Goal: Transaction & Acquisition: Purchase product/service

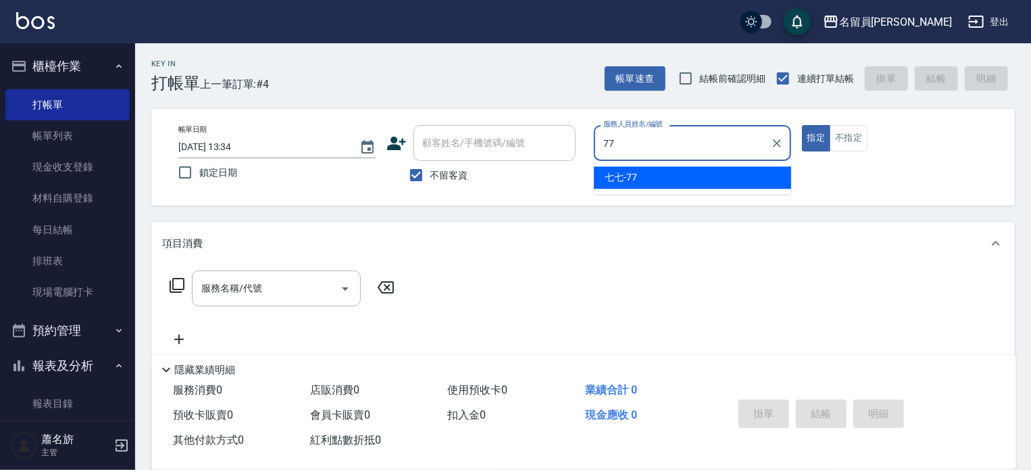
type input "七七-77"
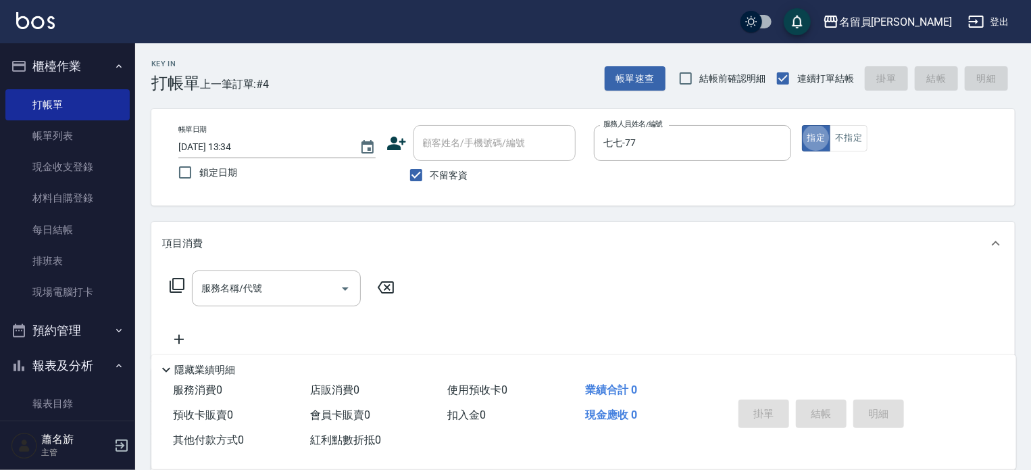
type button "true"
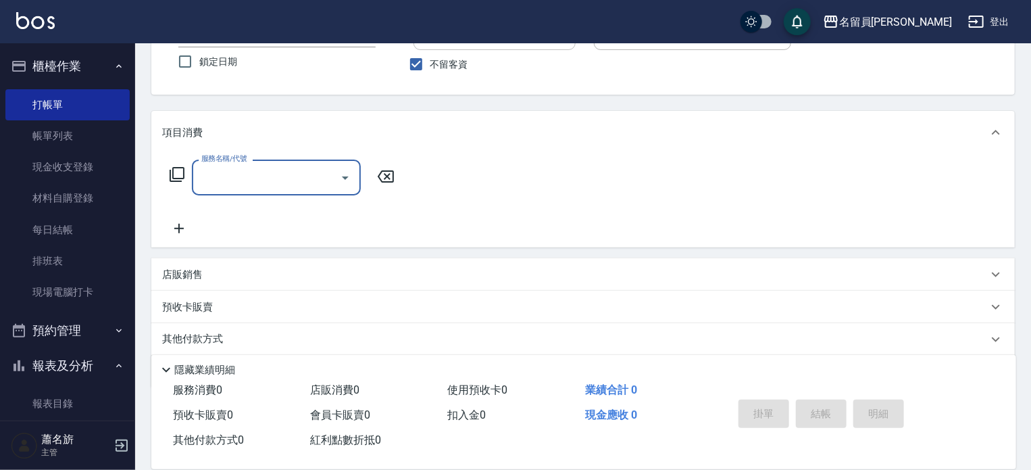
scroll to position [157, 0]
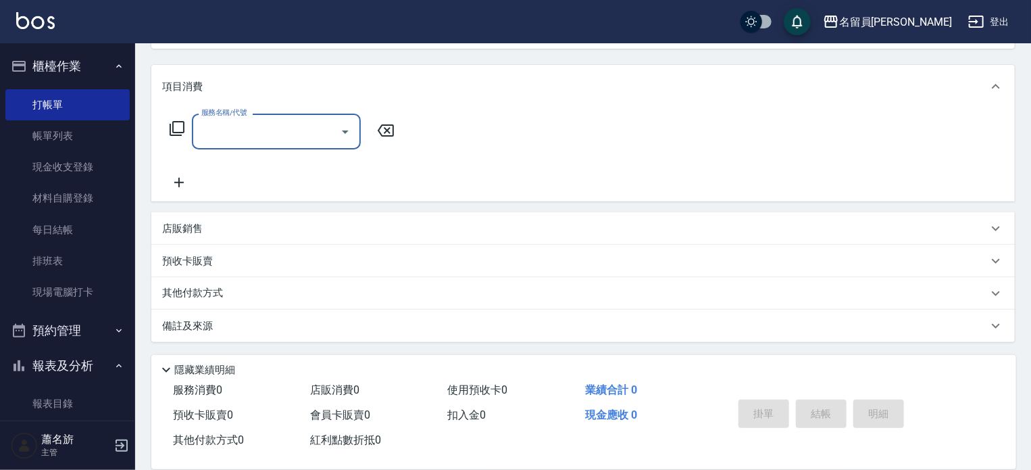
click at [193, 215] on div "店販銷售" at bounding box center [583, 228] width 864 height 32
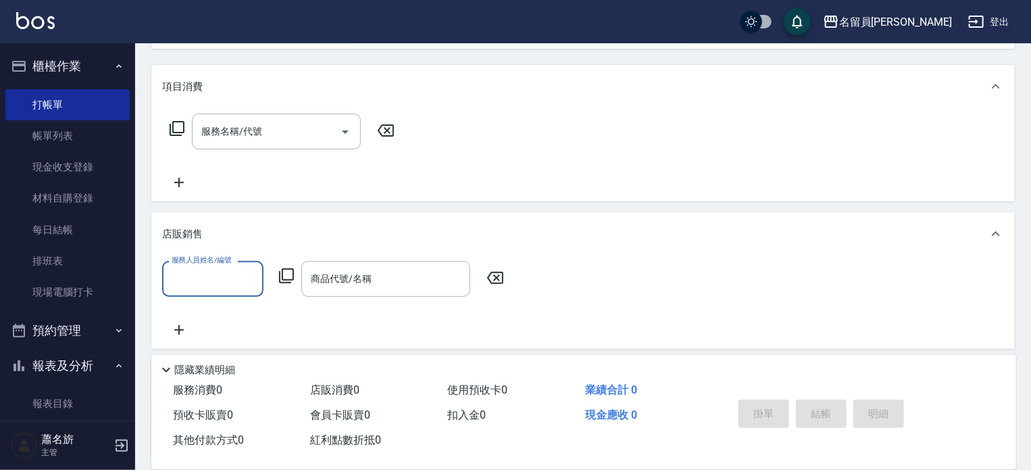
scroll to position [0, 0]
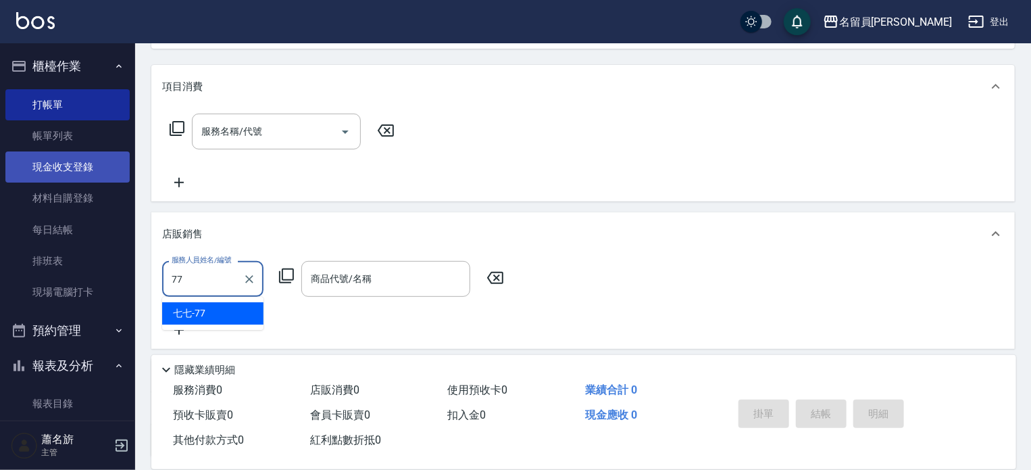
type input "七七-77"
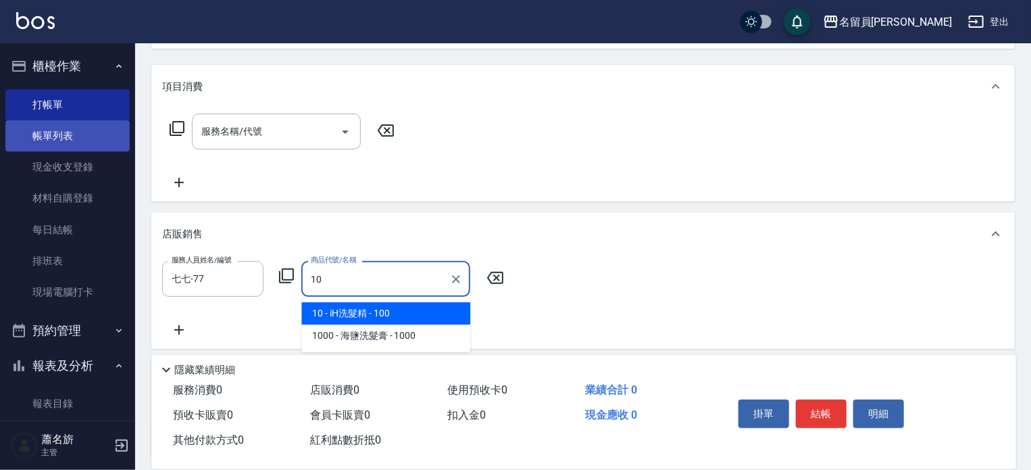
type input "iH洗髮精"
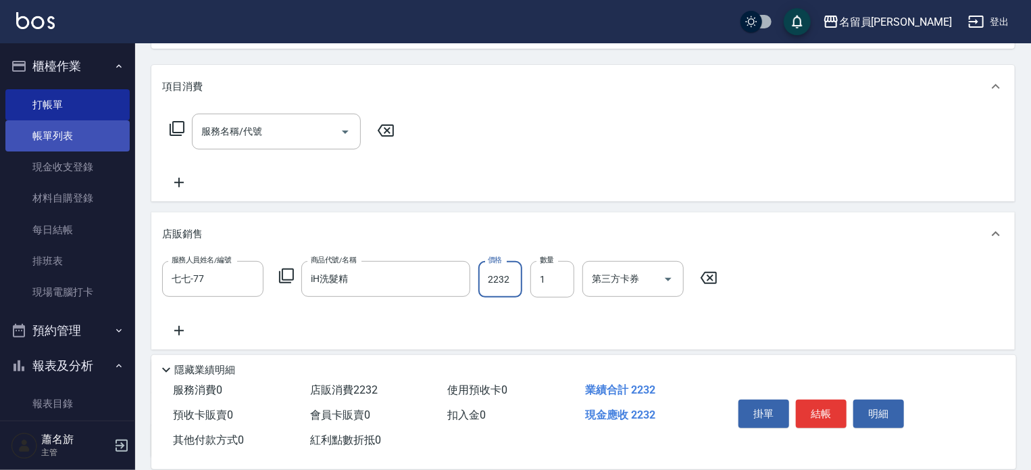
type input "2232"
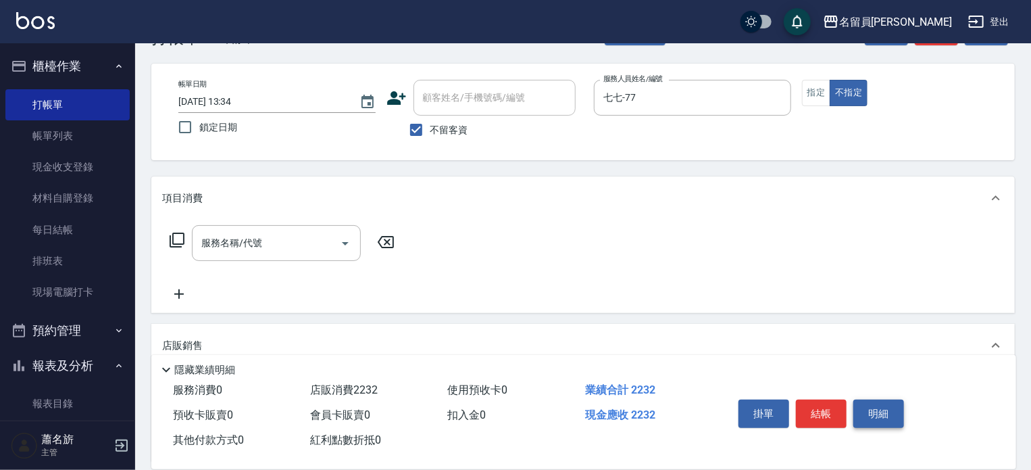
scroll to position [22, 0]
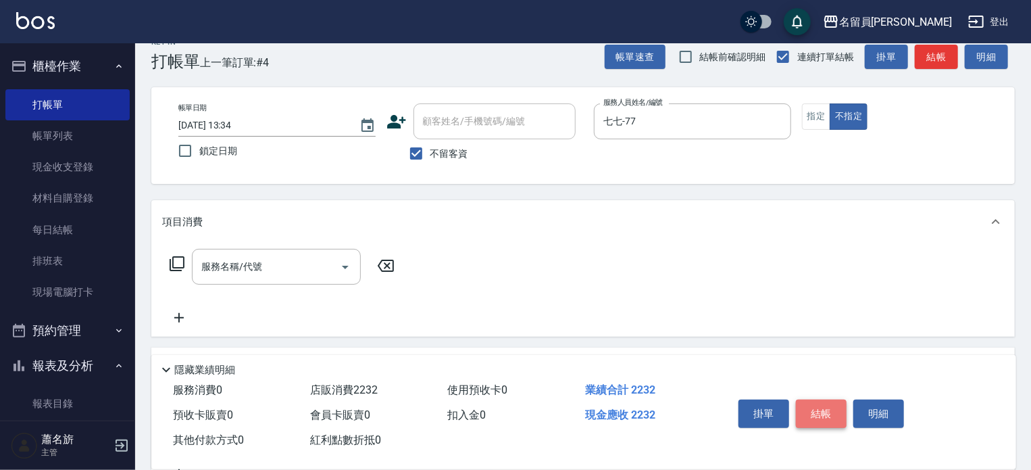
click at [846, 403] on button "結帳" at bounding box center [821, 413] width 51 height 28
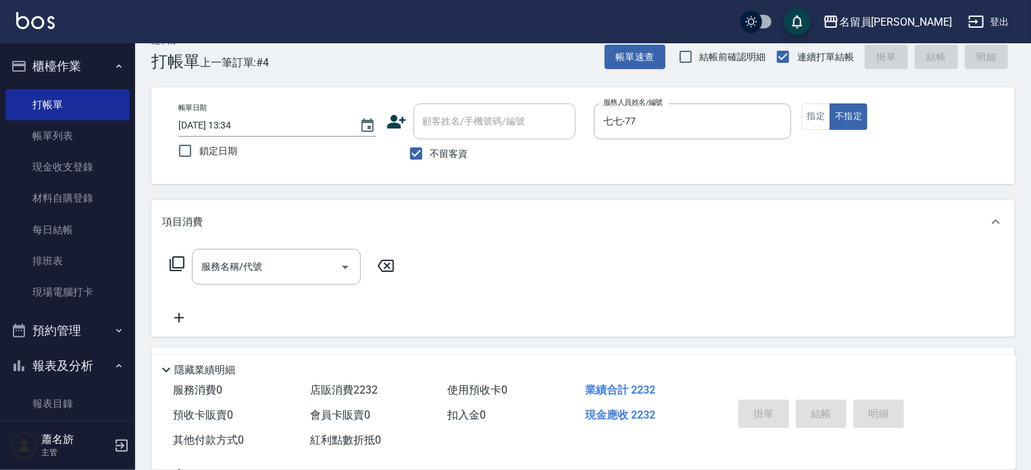
type input "[DATE] 15:50"
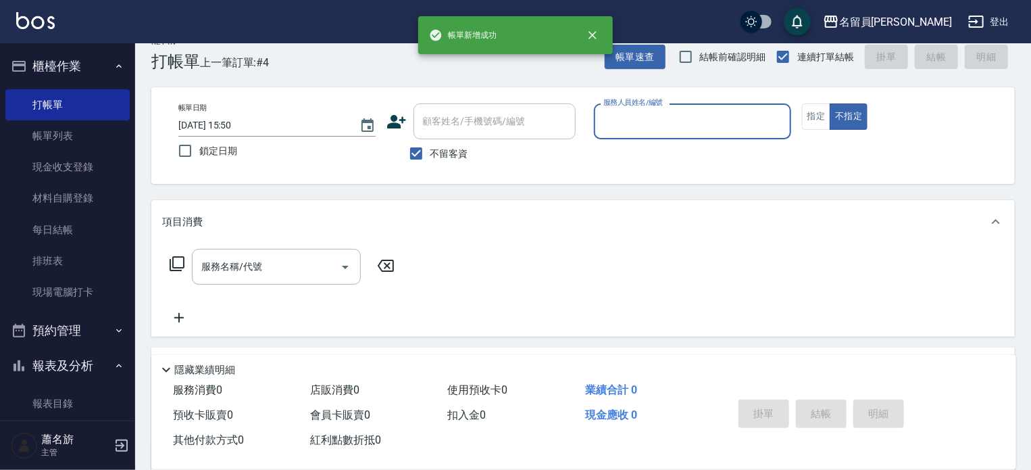
scroll to position [0, 0]
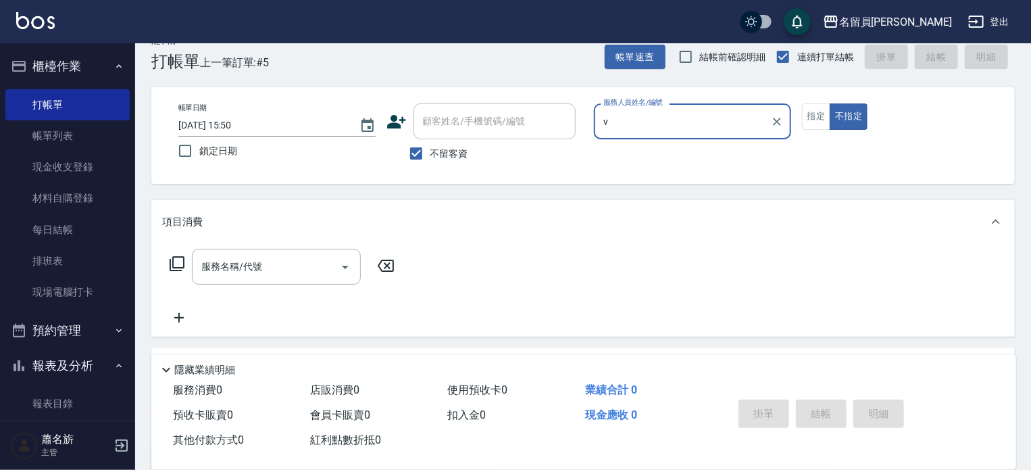
type input "v"
click at [830, 103] on button "不指定" at bounding box center [849, 116] width 38 height 26
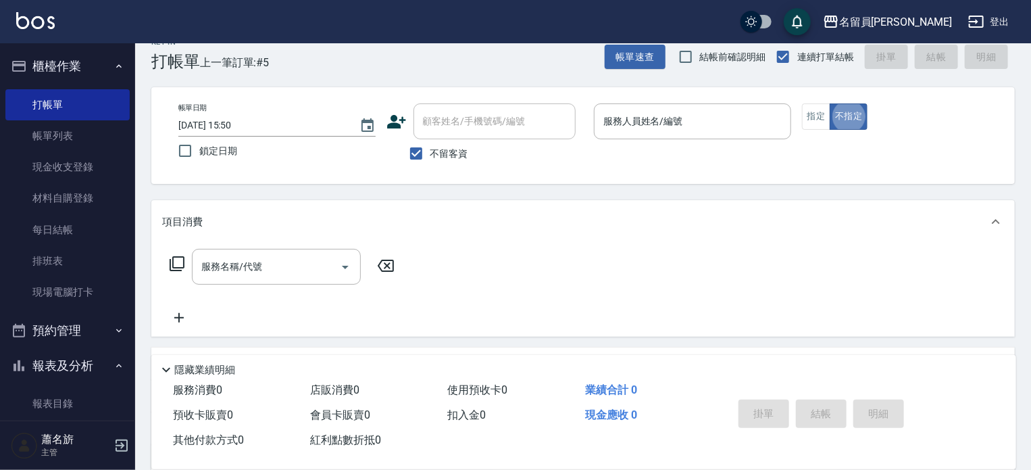
type button "false"
drag, startPoint x: 666, startPoint y: 148, endPoint x: 676, endPoint y: 118, distance: 31.4
click at [666, 145] on p at bounding box center [692, 146] width 197 height 14
click at [676, 116] on input "服務人員姓名/編號" at bounding box center [692, 121] width 185 height 24
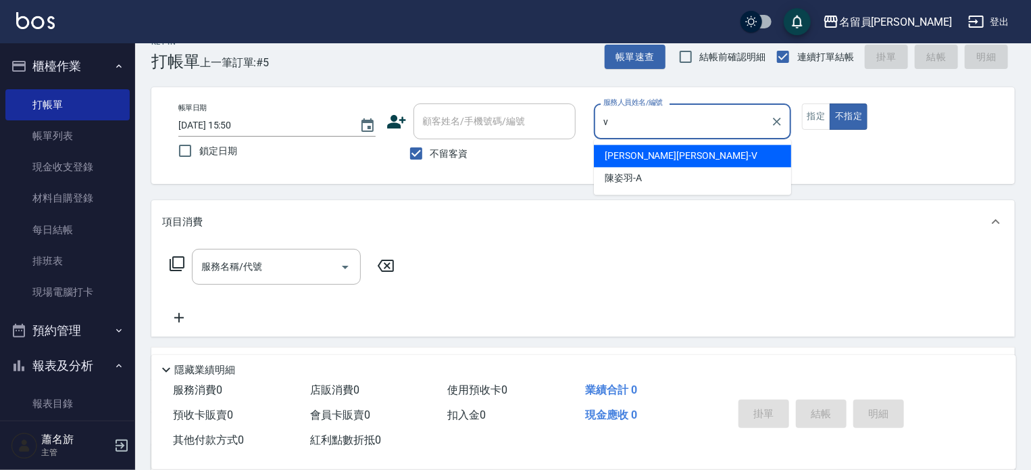
type input "[PERSON_NAME][PERSON_NAME]-V"
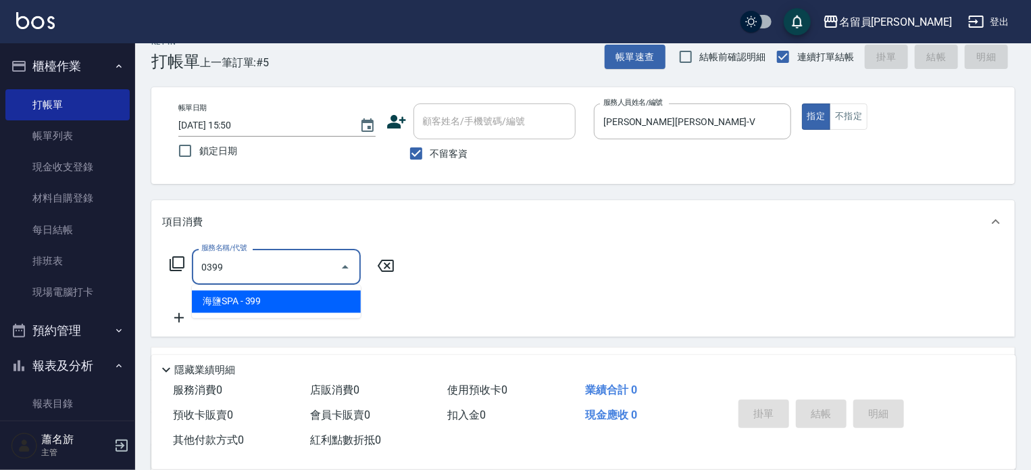
type input "海鹽SPA(0399)"
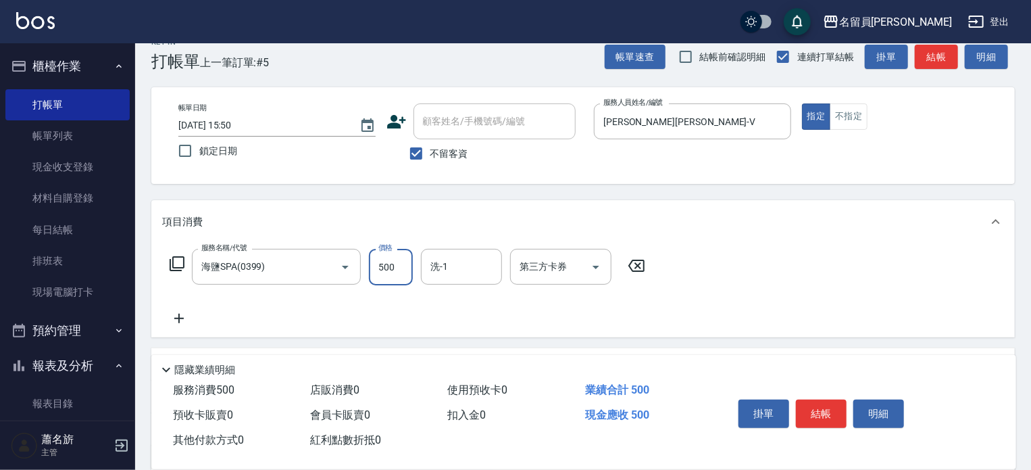
type input "500"
type input "[PERSON_NAME]-15"
click at [826, 419] on button "結帳" at bounding box center [821, 413] width 51 height 28
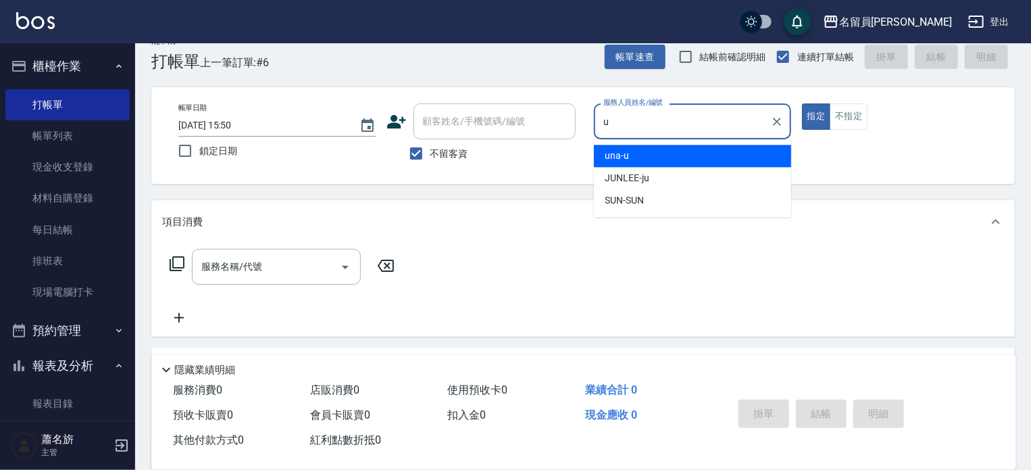
type input "una-u"
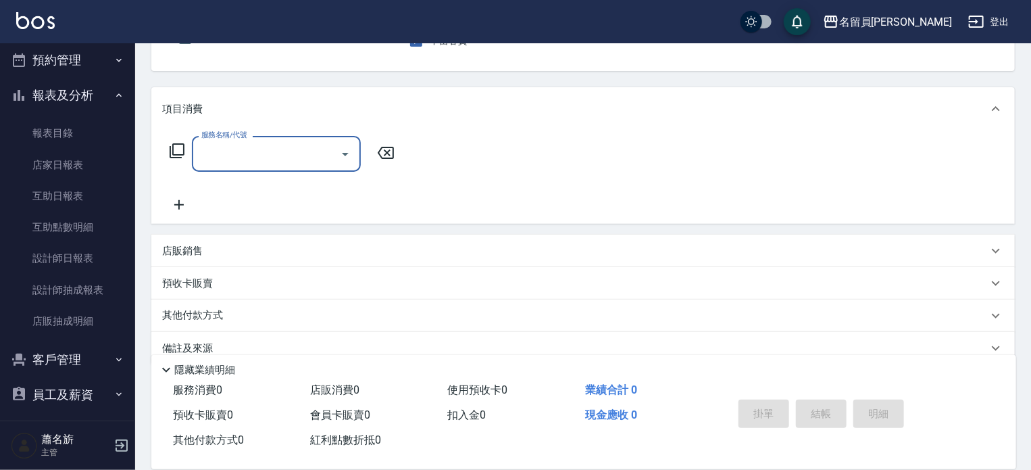
scroll to position [157, 0]
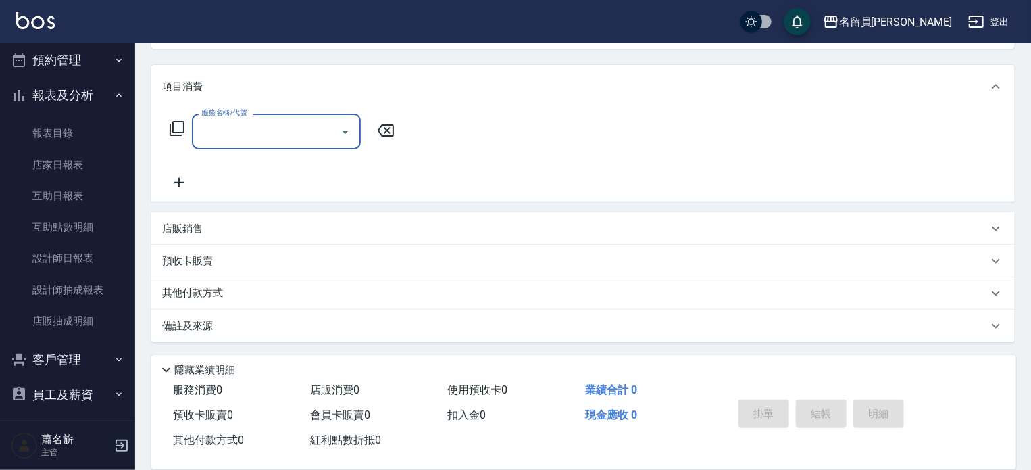
click at [337, 229] on div "店販銷售" at bounding box center [575, 229] width 826 height 14
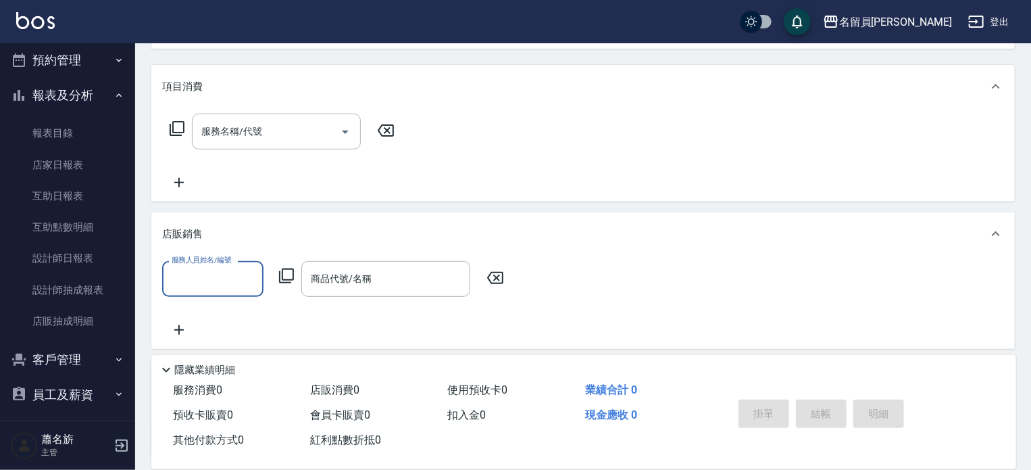
scroll to position [0, 0]
type input "una-u"
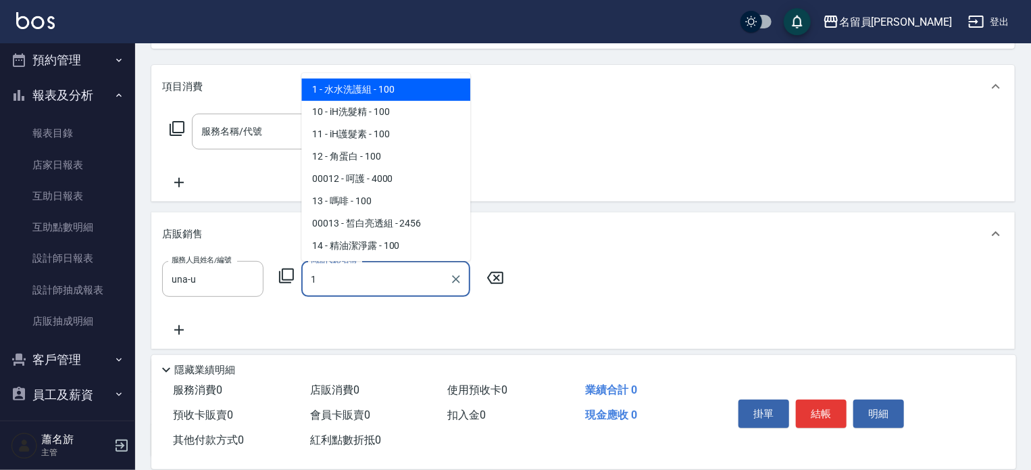
type input "水水洗護組"
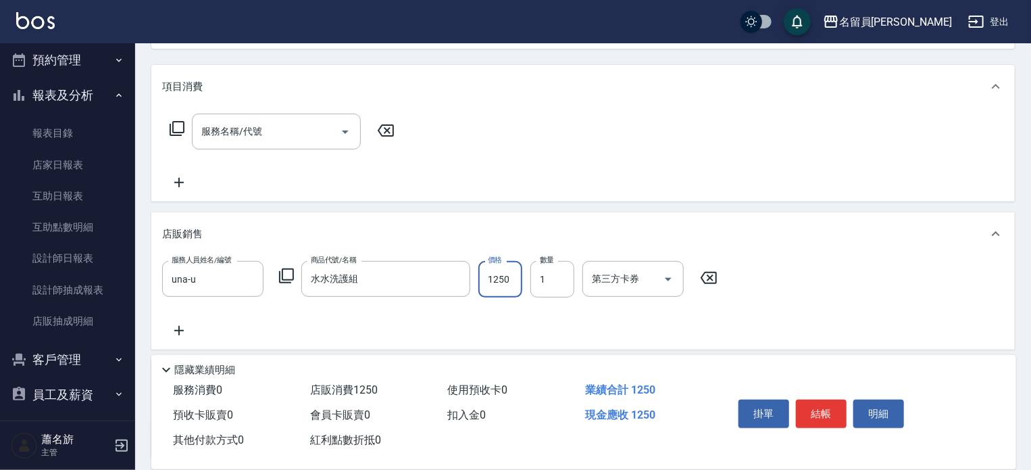
type input "1250"
click at [838, 401] on button "結帳" at bounding box center [821, 413] width 51 height 28
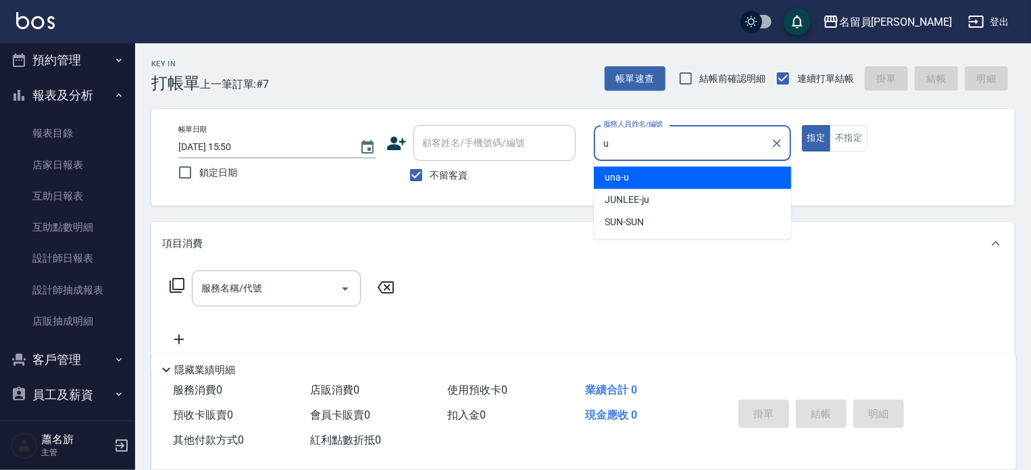
type input "una-u"
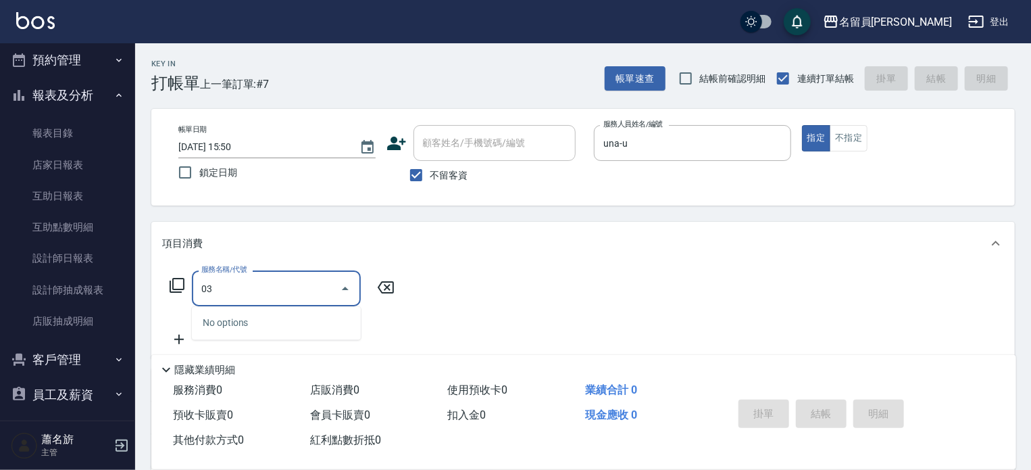
type input "0"
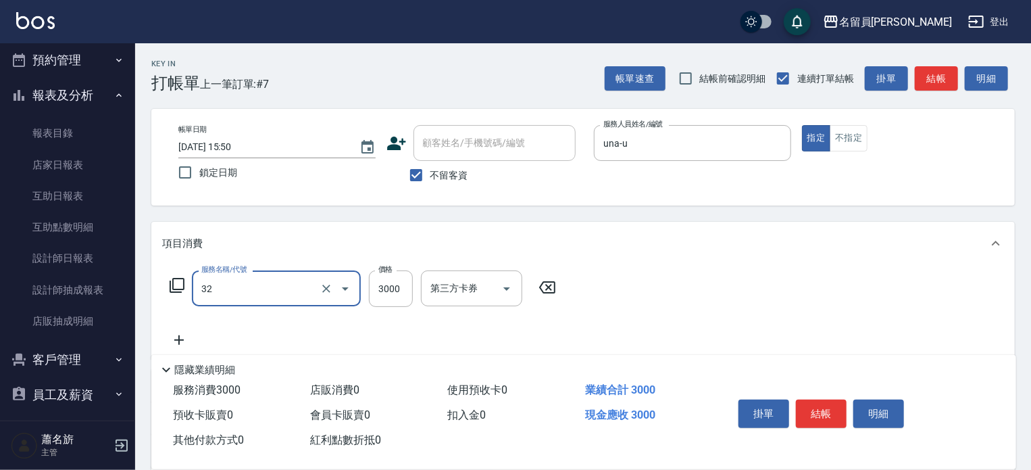
type input "染髮A餐(32)"
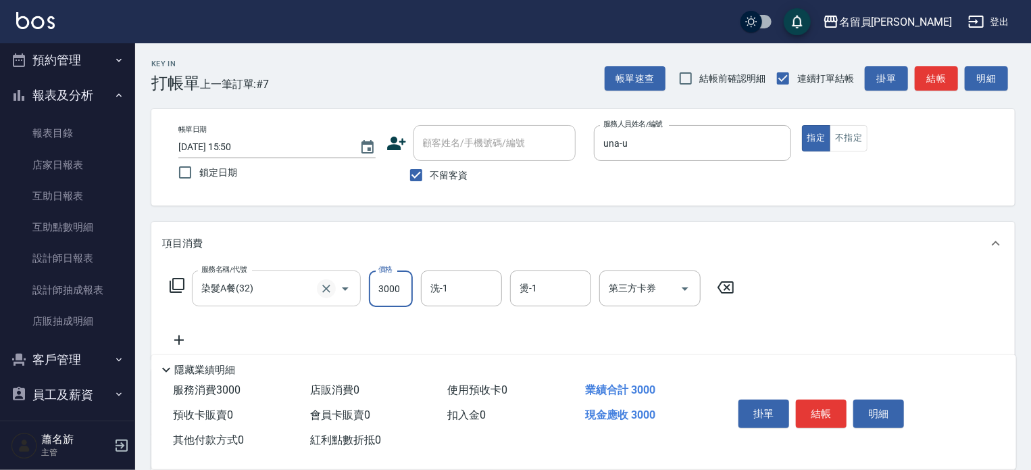
click at [325, 291] on icon "Clear" at bounding box center [327, 289] width 14 height 14
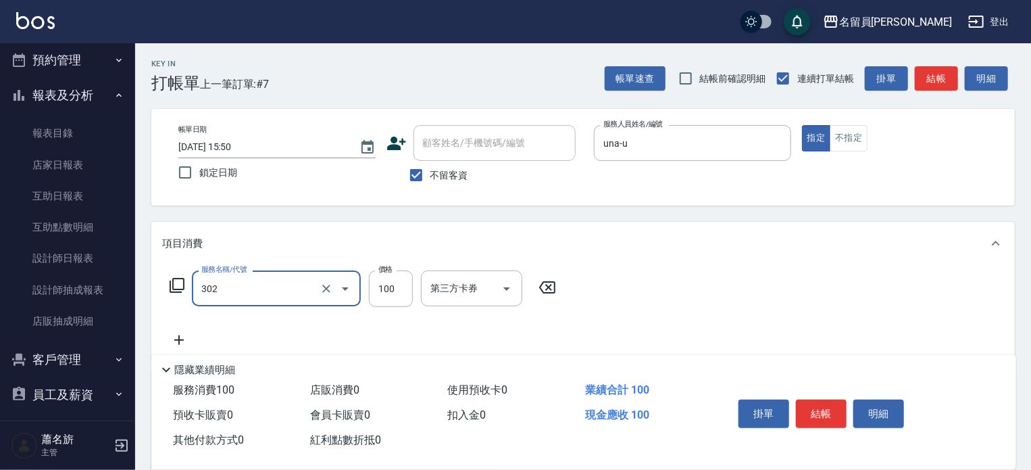
type input "剪髮(302)"
type input "599"
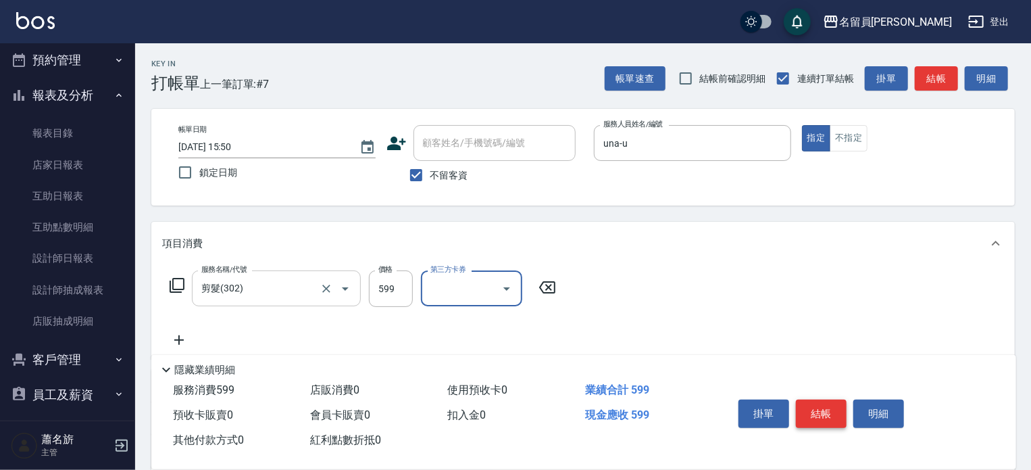
click at [826, 409] on button "結帳" at bounding box center [821, 413] width 51 height 28
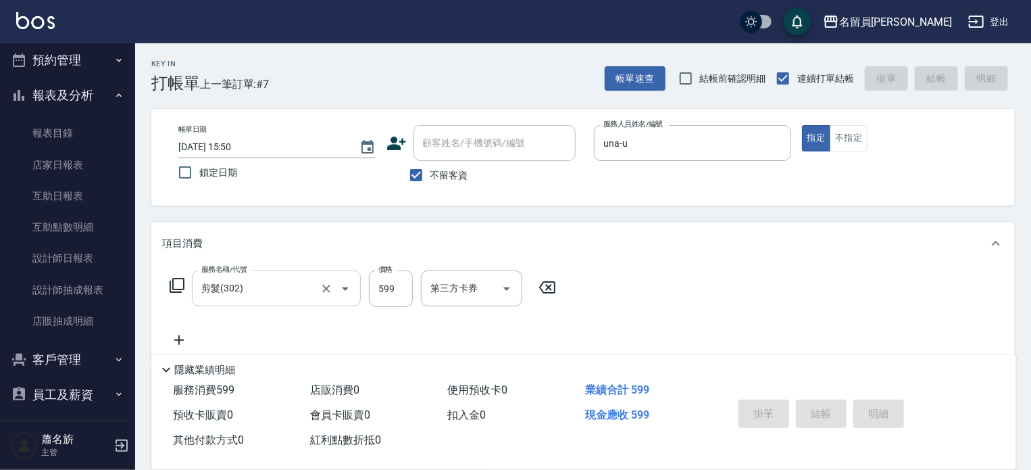
type input "[DATE] 15:51"
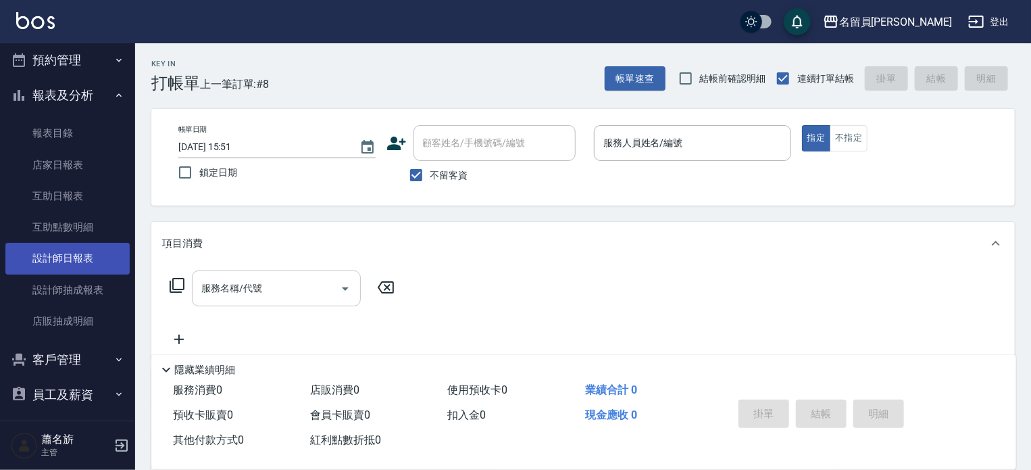
click at [100, 268] on link "設計師日報表" at bounding box center [67, 258] width 124 height 31
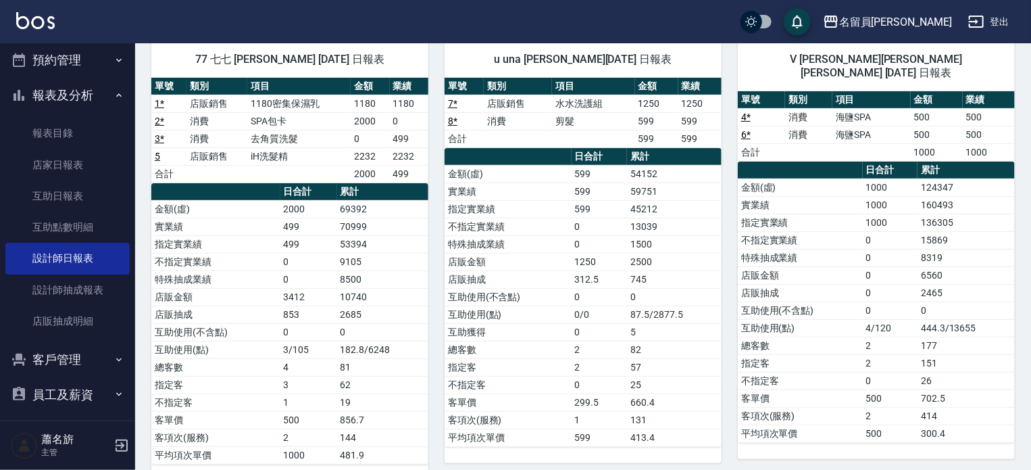
scroll to position [131, 0]
